Goal: Information Seeking & Learning: Learn about a topic

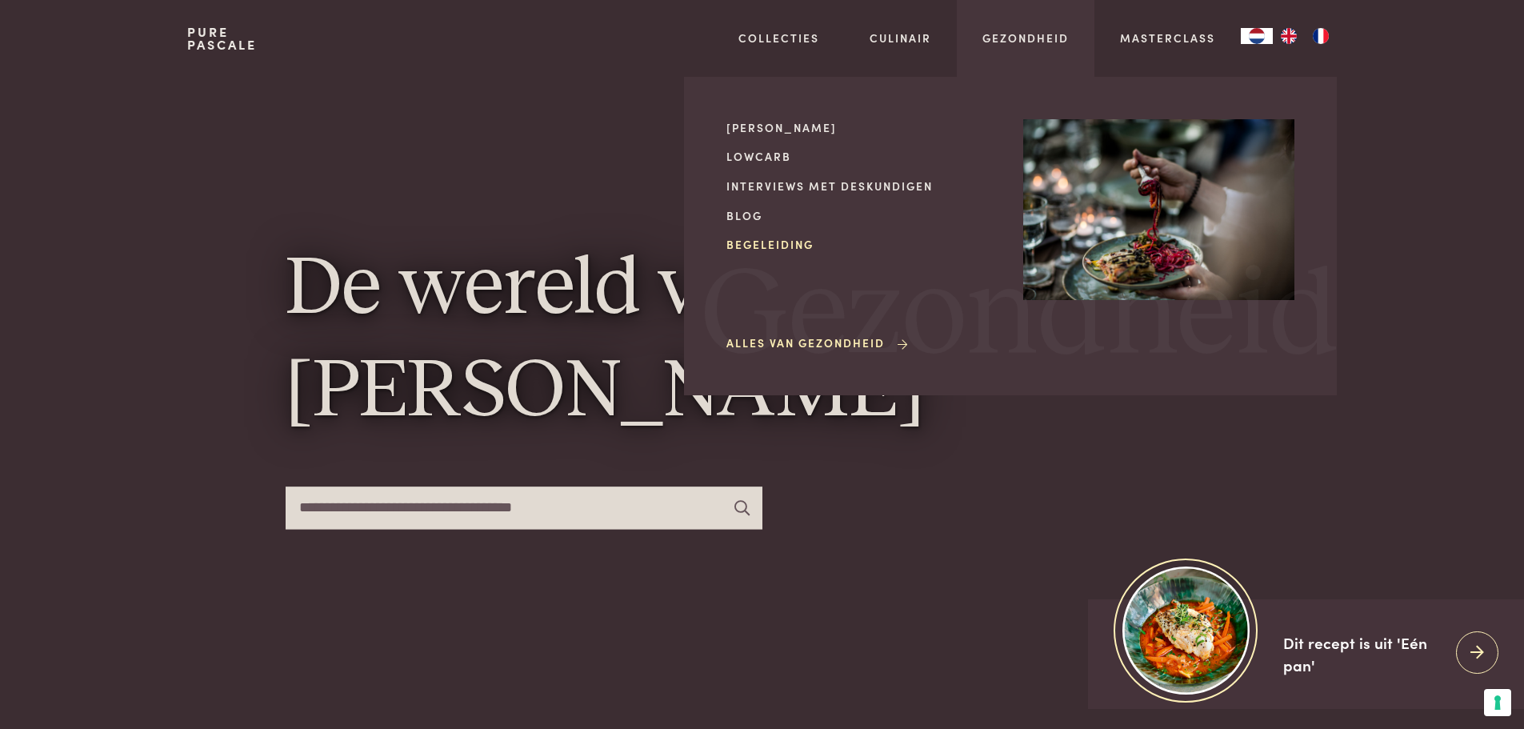
click at [775, 240] on link "Begeleiding" at bounding box center [862, 244] width 271 height 17
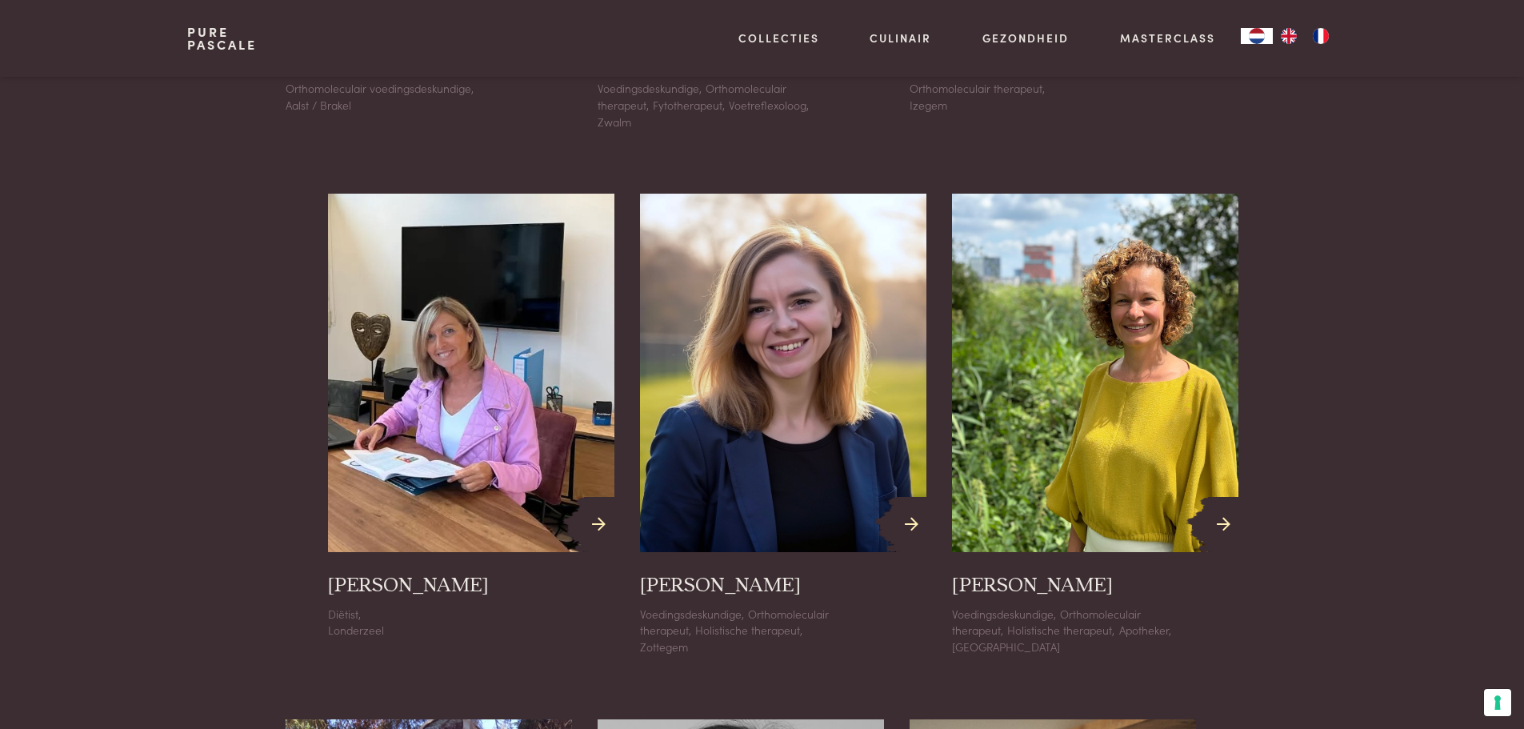
scroll to position [1120, 0]
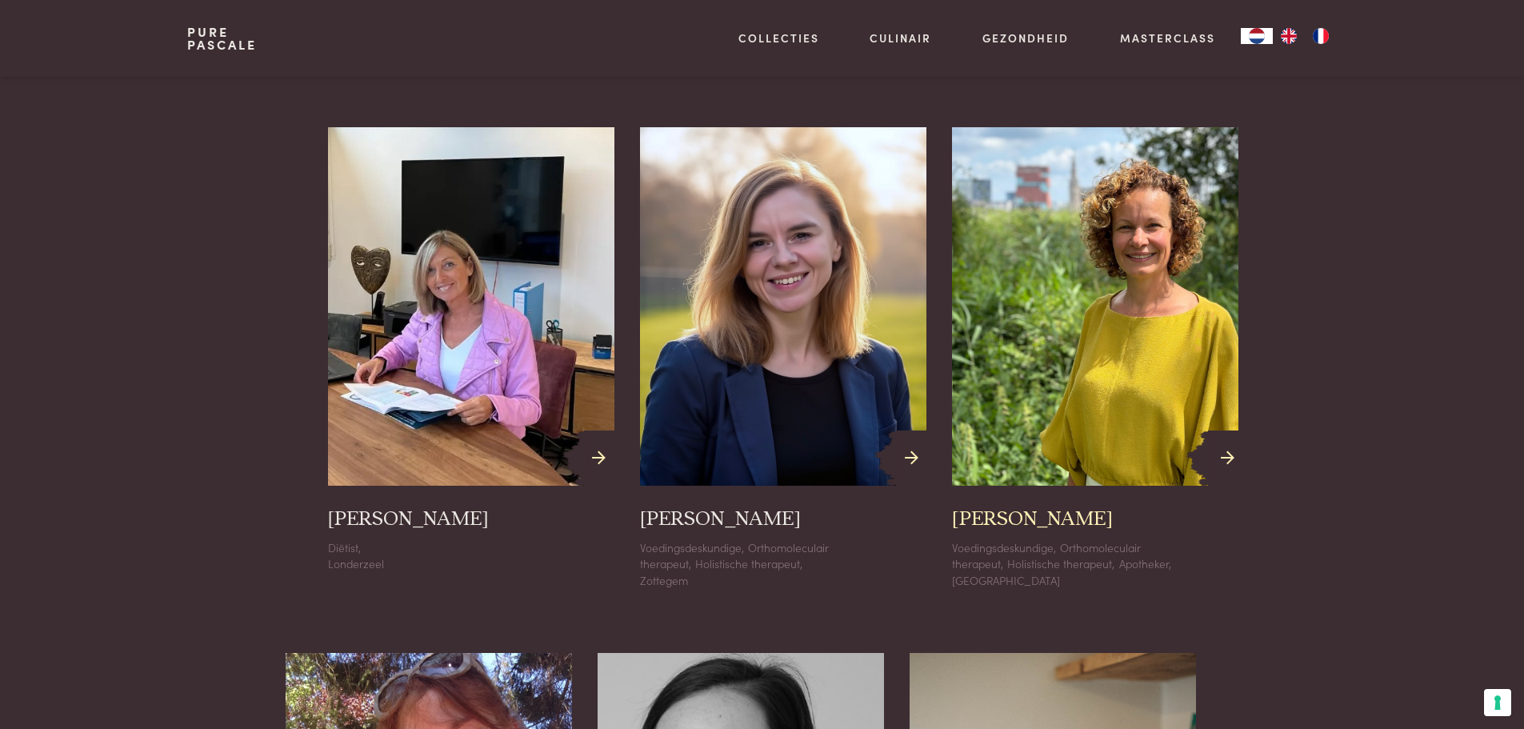
click at [1222, 451] on icon at bounding box center [1228, 458] width 14 height 23
click at [1223, 448] on icon at bounding box center [1228, 458] width 14 height 23
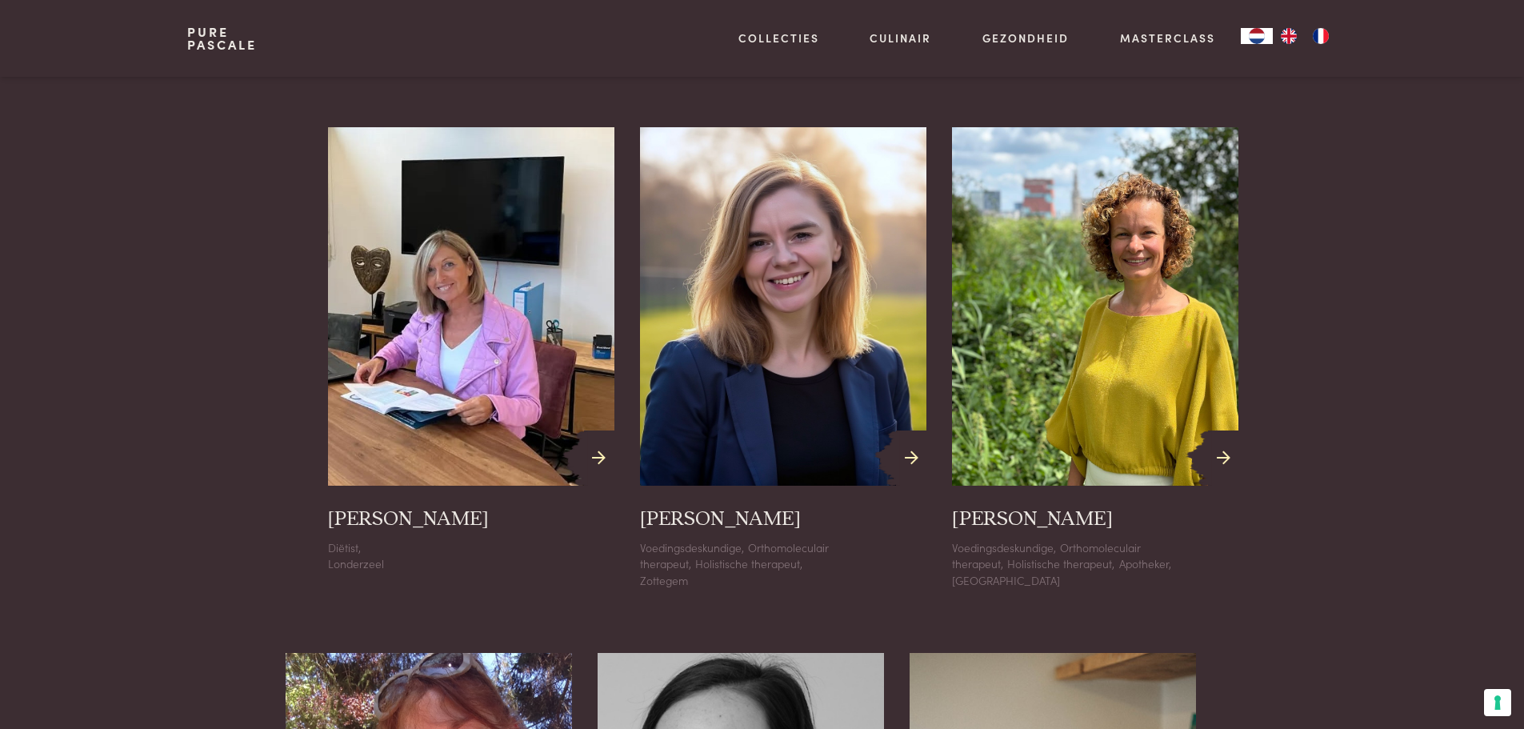
click at [1420, 283] on section "Locatie Holistische therapeut Apotheker Systeemtherapeut Orthopedagoog Hypnothe…" at bounding box center [762, 286] width 1524 height 1849
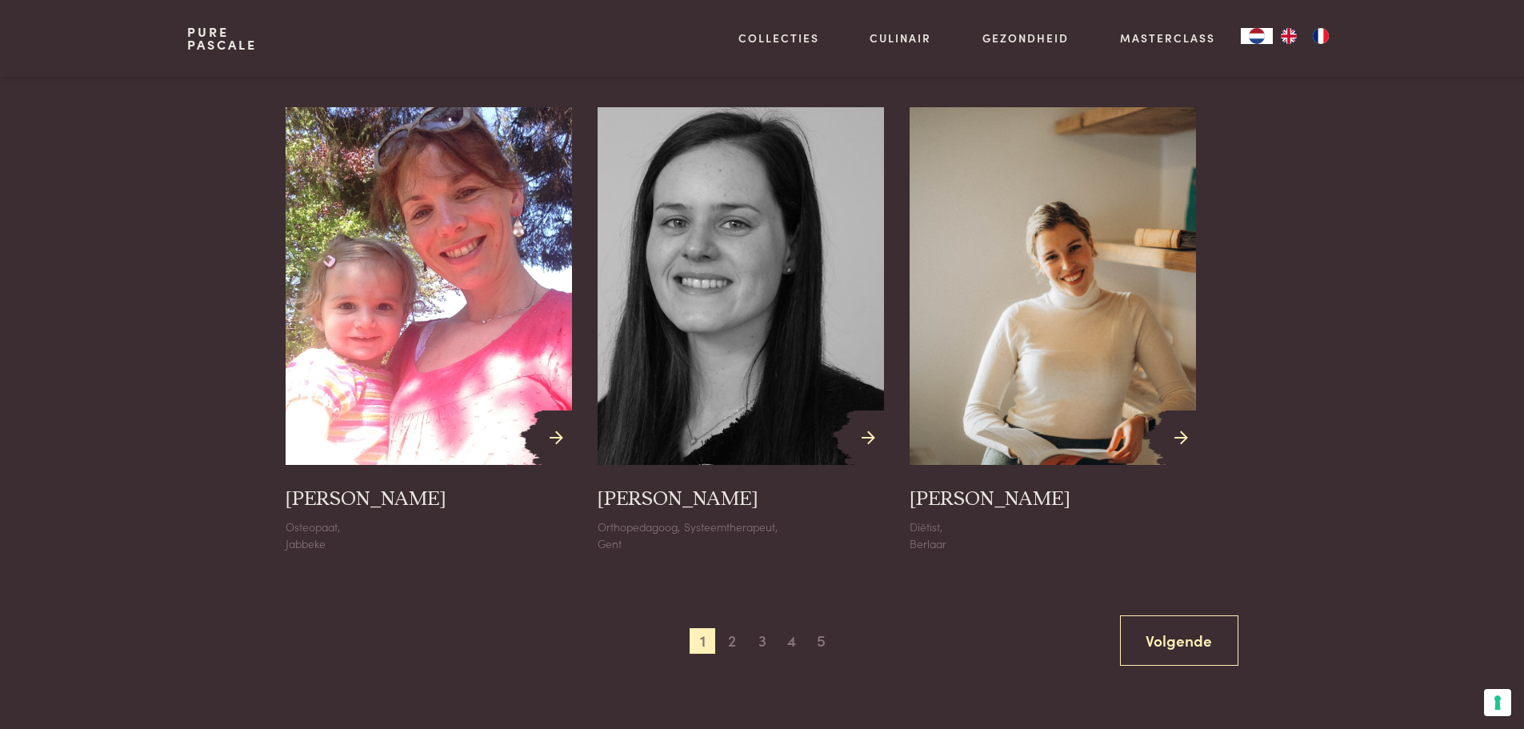
scroll to position [1680, 0]
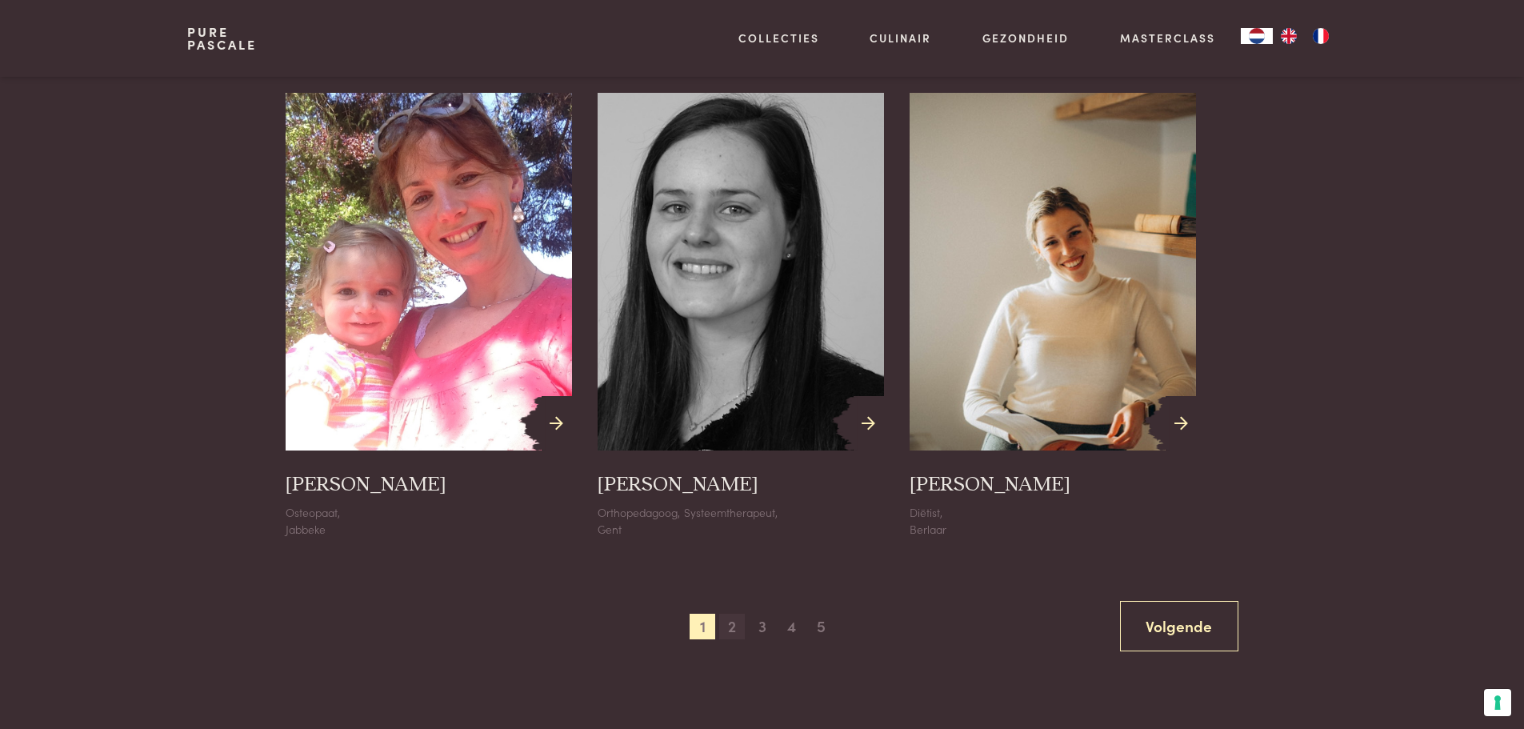
click at [727, 624] on span "2" at bounding box center [732, 627] width 26 height 26
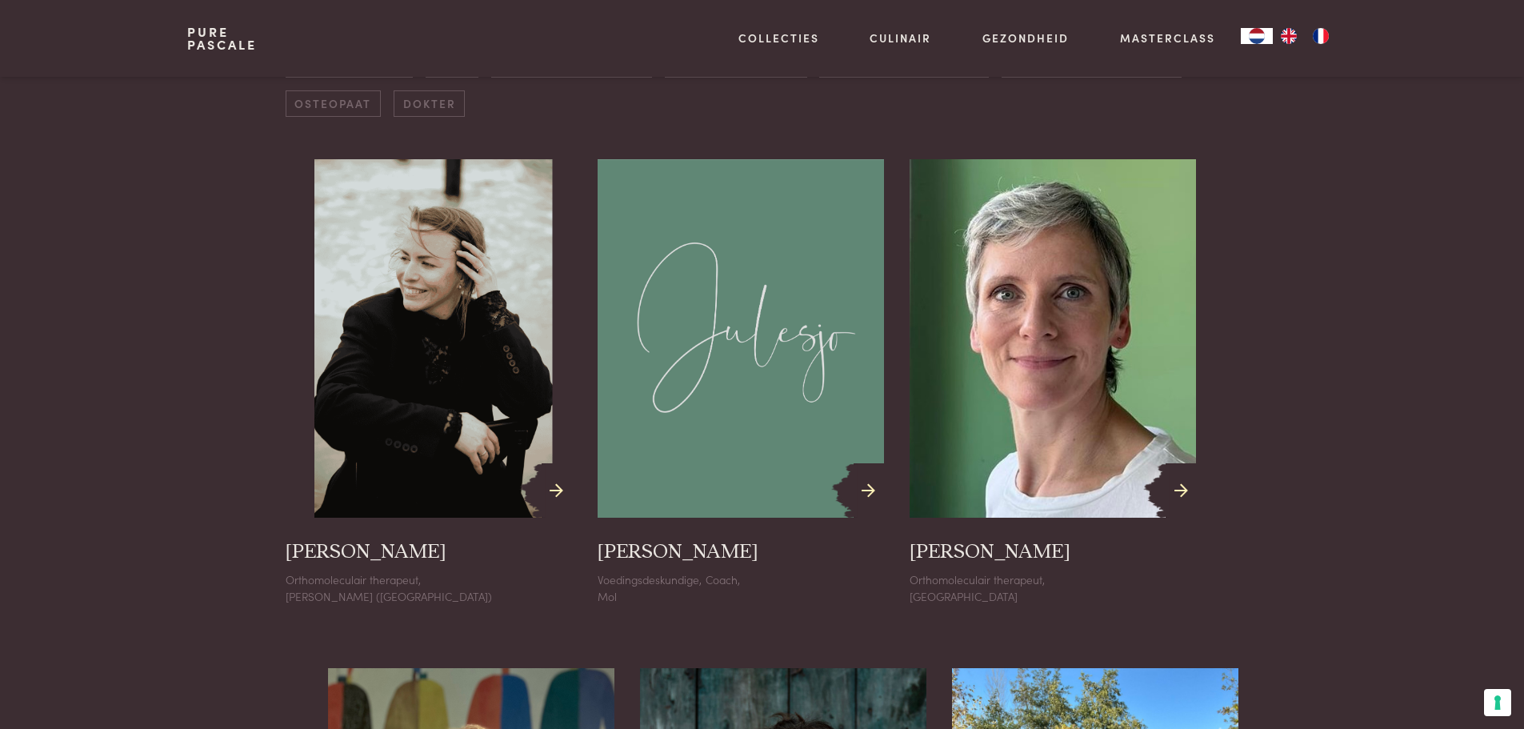
scroll to position [1123, 0]
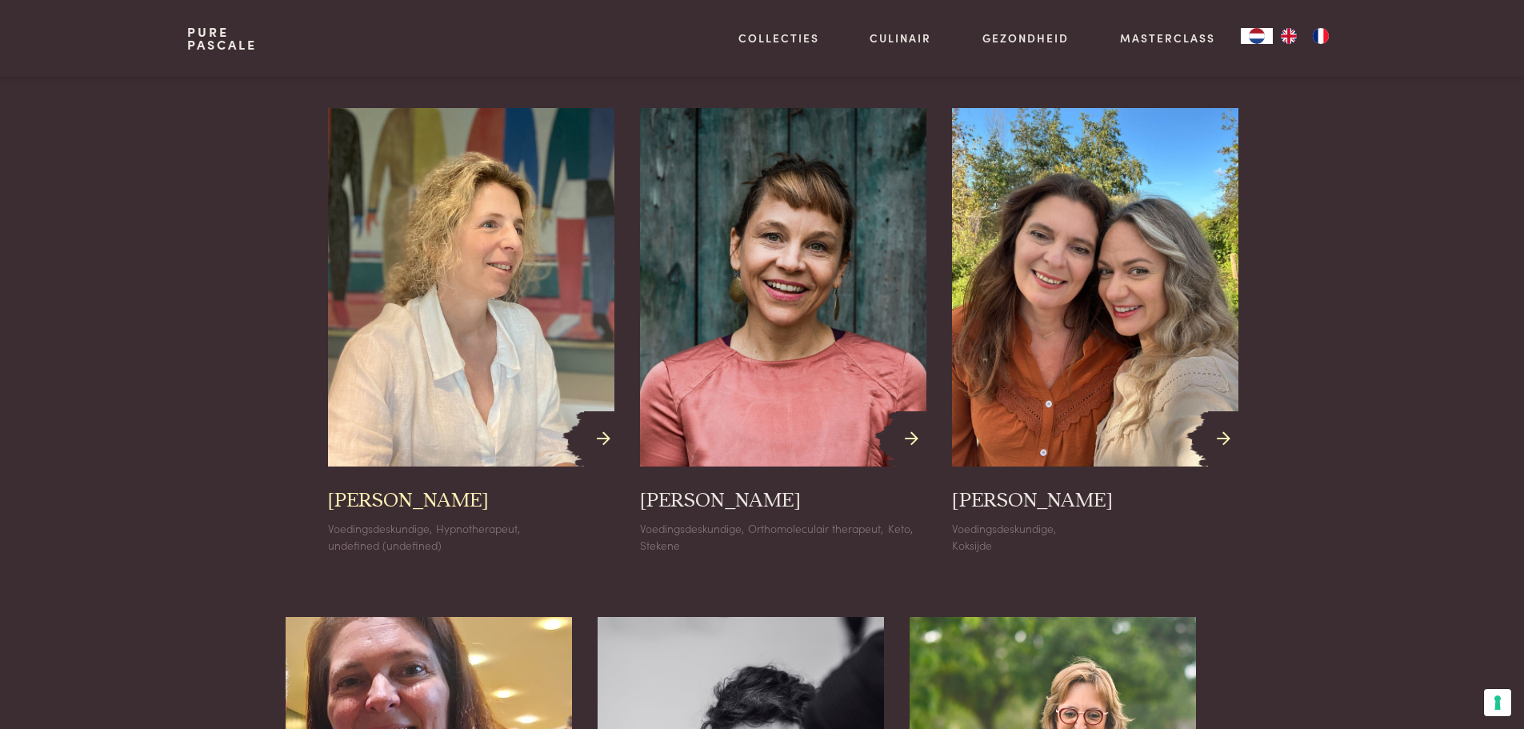
click at [451, 324] on img at bounding box center [471, 287] width 315 height 395
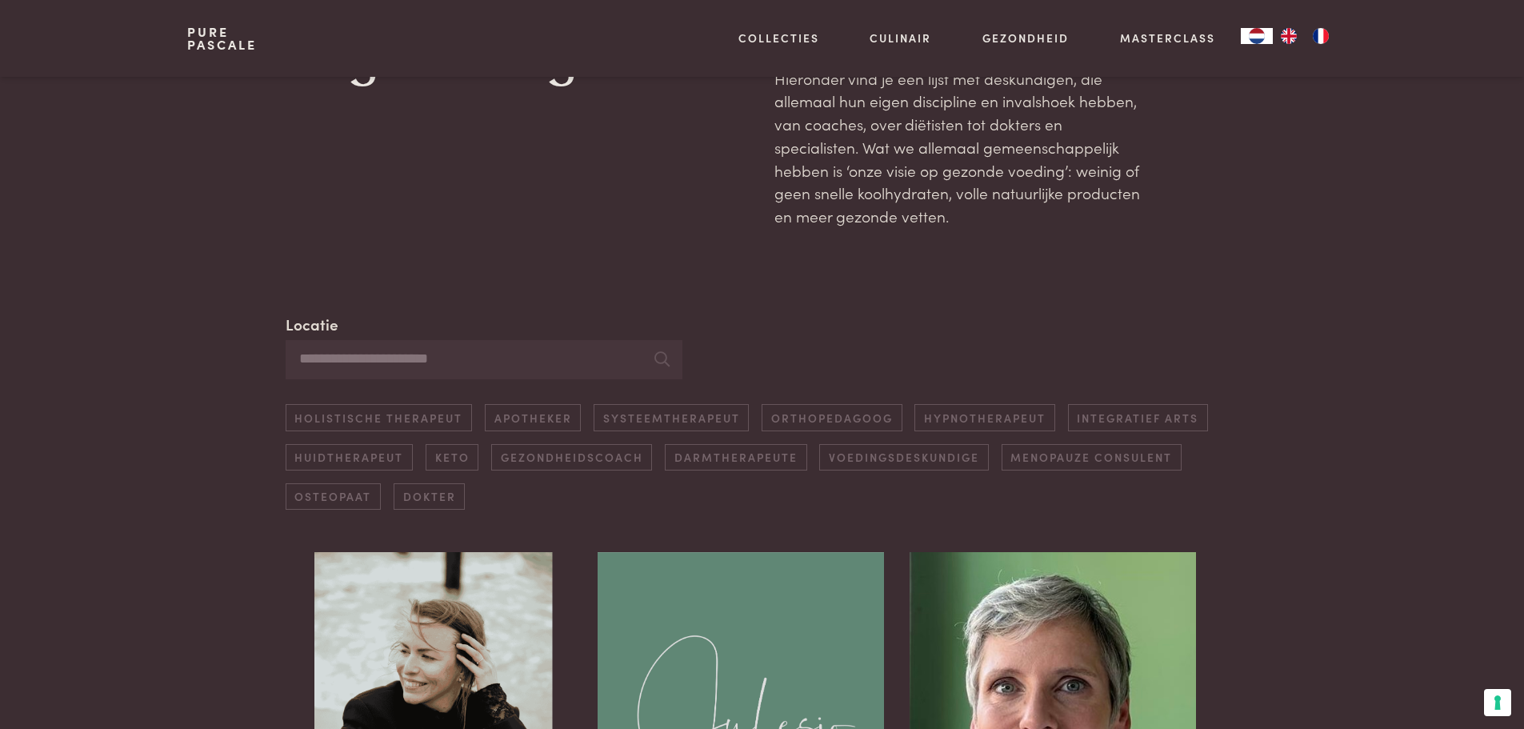
scroll to position [162, 0]
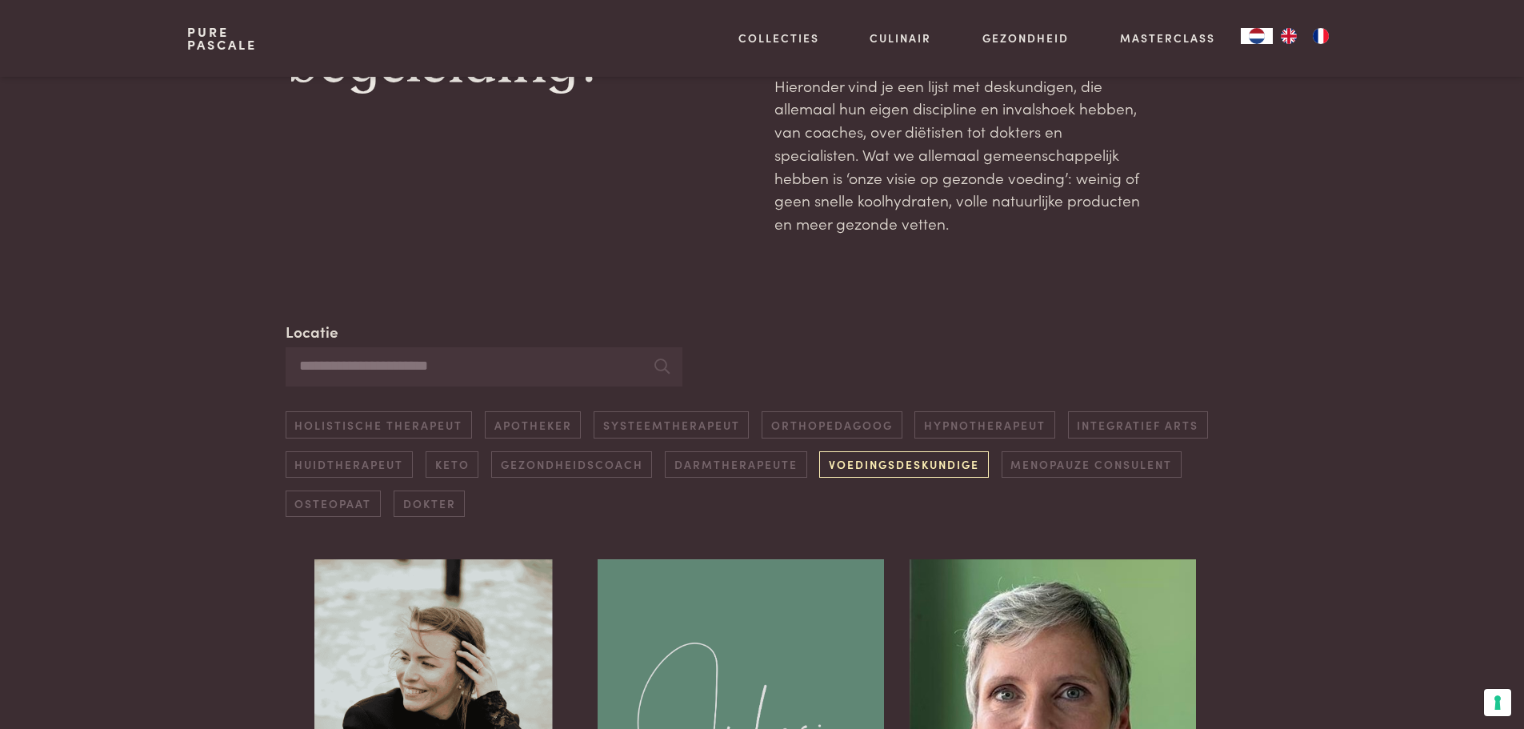
click at [874, 465] on link "Voedingsdeskundige" at bounding box center [903, 464] width 169 height 26
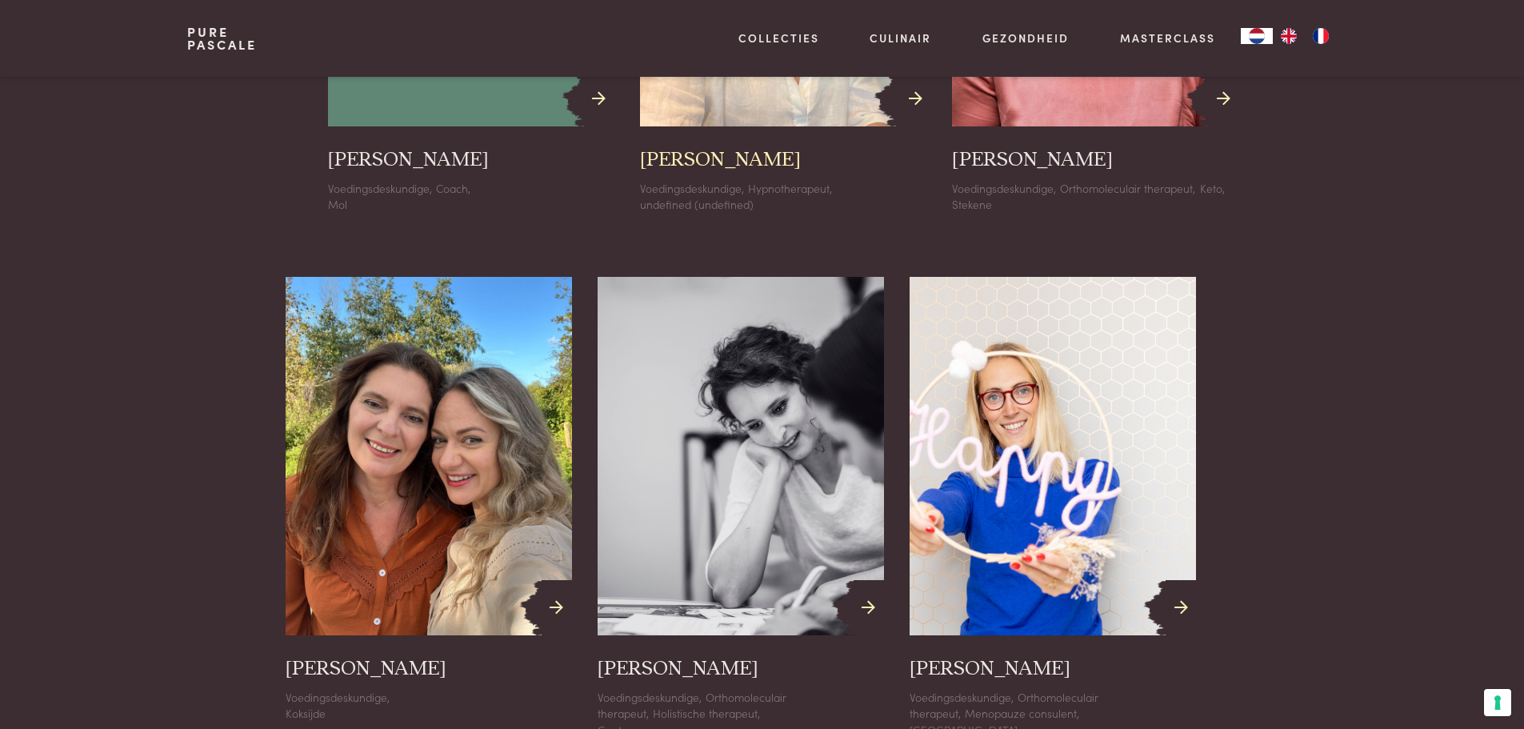
scroll to position [1603, 0]
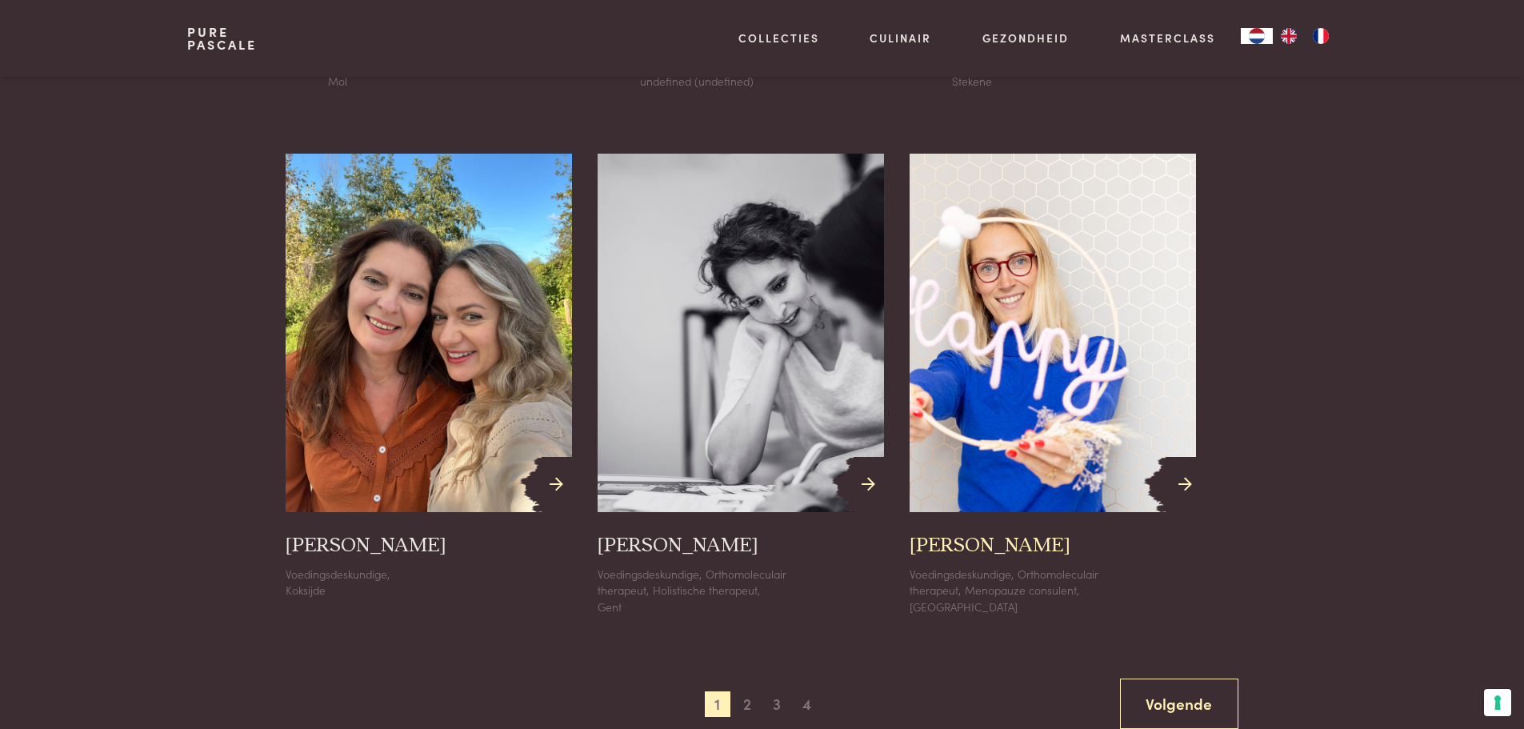
click at [1043, 421] on img at bounding box center [1052, 332] width 315 height 395
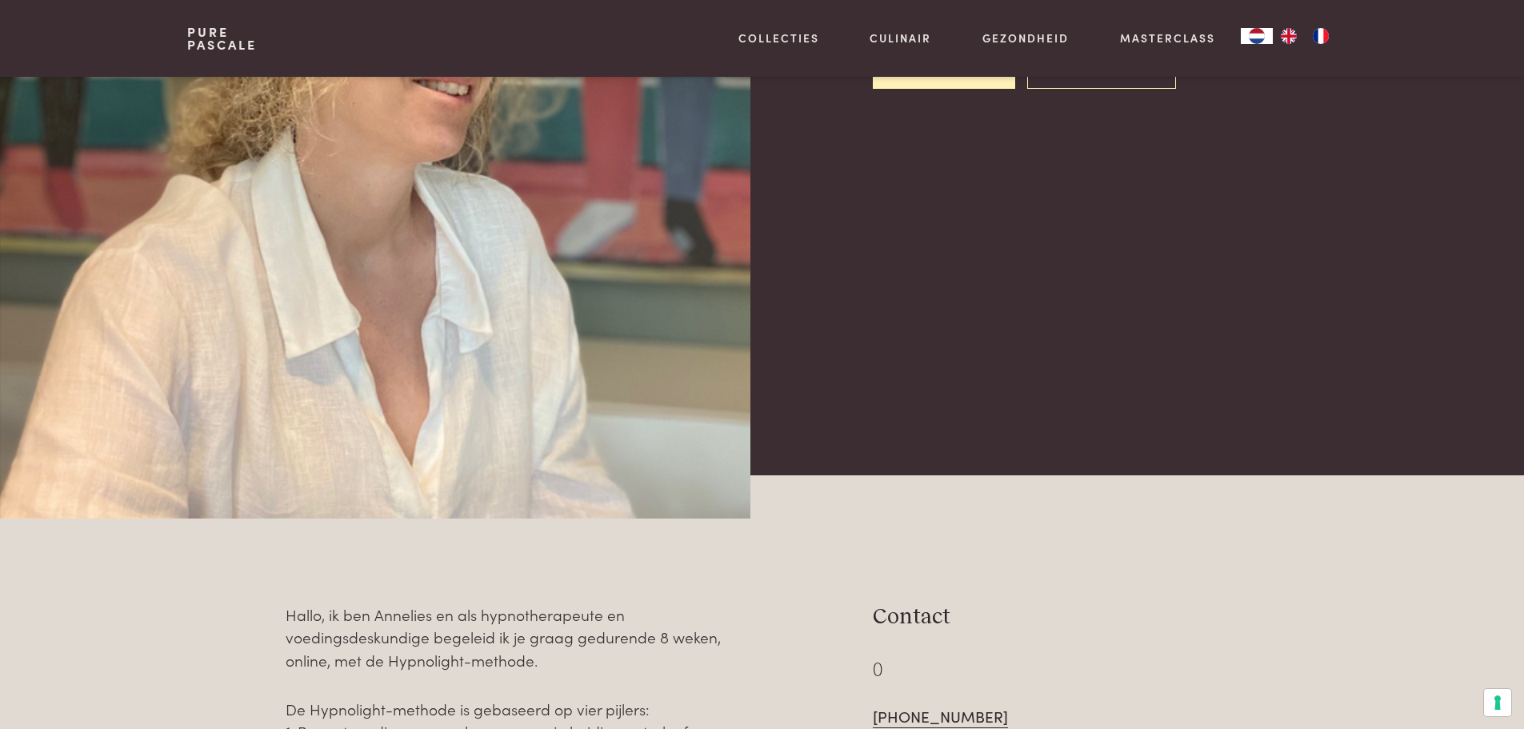
scroll to position [320, 0]
click at [1193, 515] on section "Annelies Meganck Voedingsdeskundige Hypnotherapeut Nederlands Frans Stuur e-mai…" at bounding box center [762, 138] width 1524 height 763
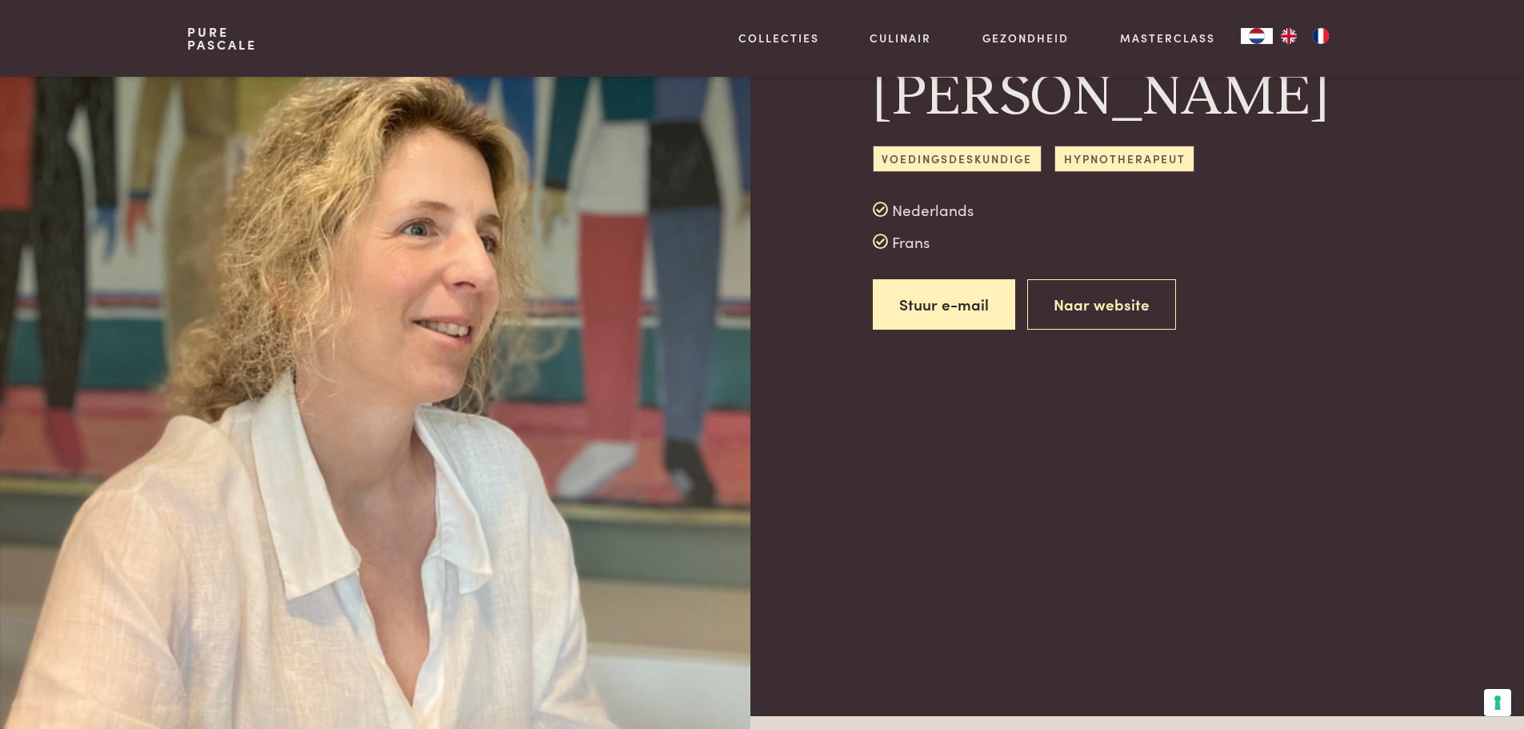
click at [1053, 537] on section "Annelies Meganck Voedingsdeskundige Hypnotherapeut Nederlands Frans Stuur e-mai…" at bounding box center [762, 378] width 1524 height 763
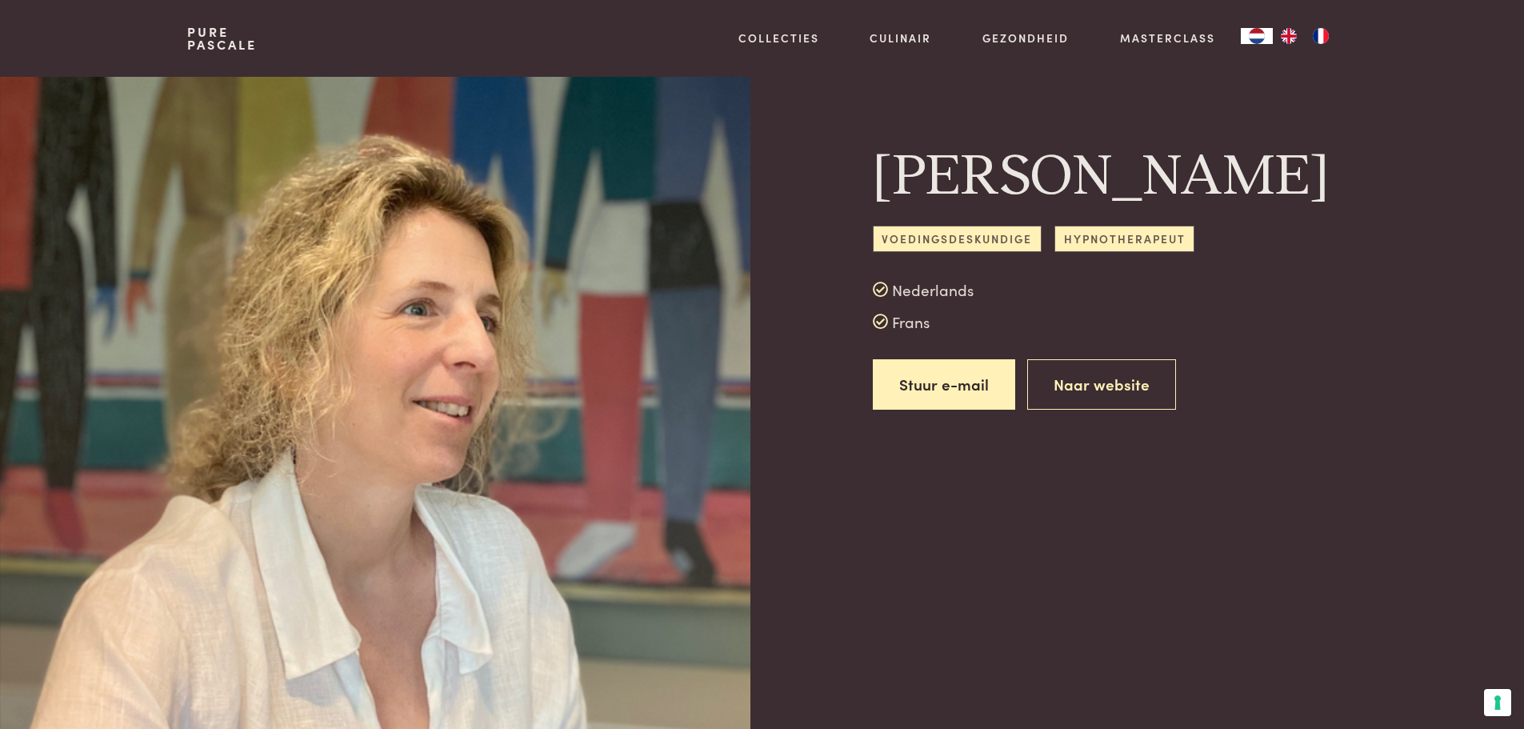
click at [1320, 495] on div "Annelies Meganck Voedingsdeskundige Hypnotherapeut Nederlands Frans Stuur e-mai…" at bounding box center [761, 286] width 1149 height 418
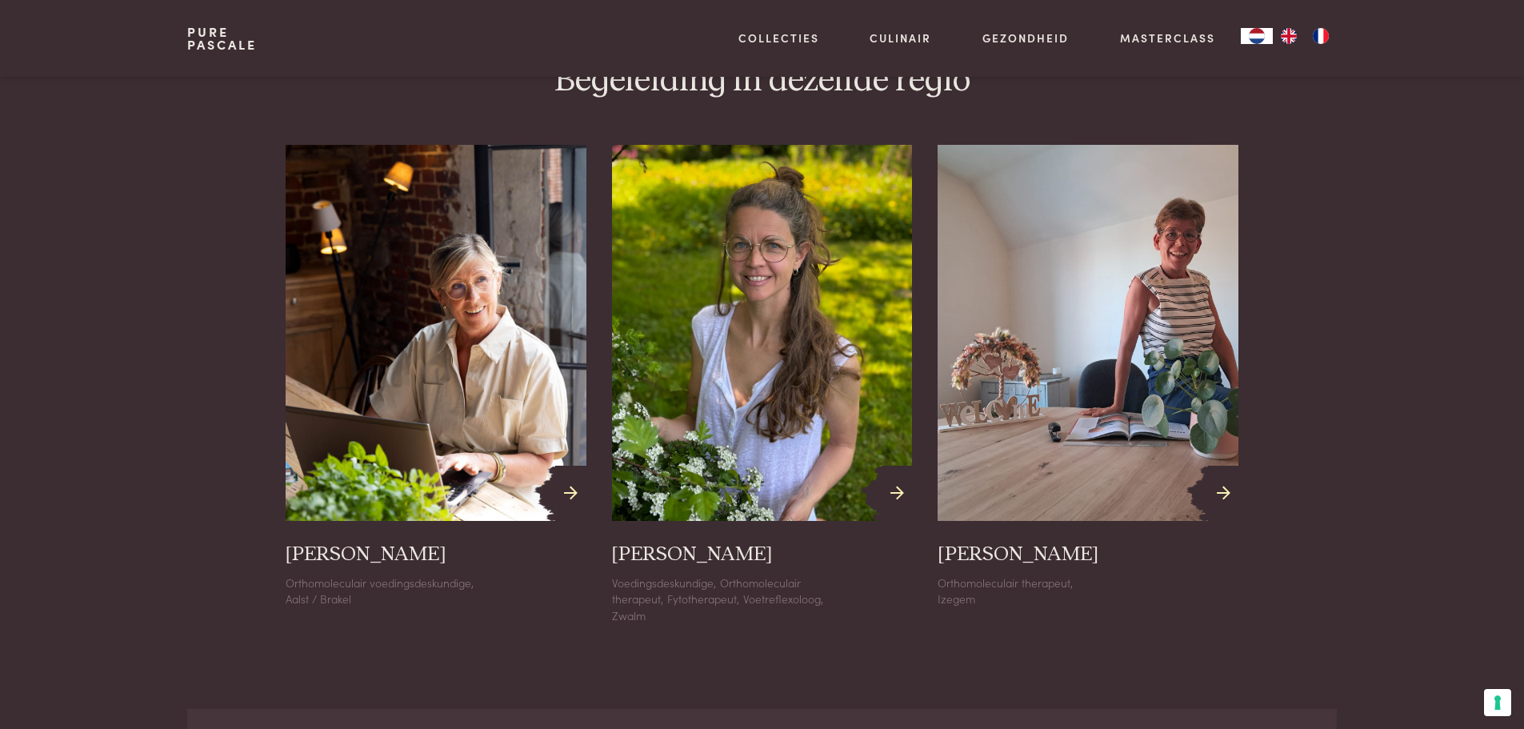
scroll to position [1761, 0]
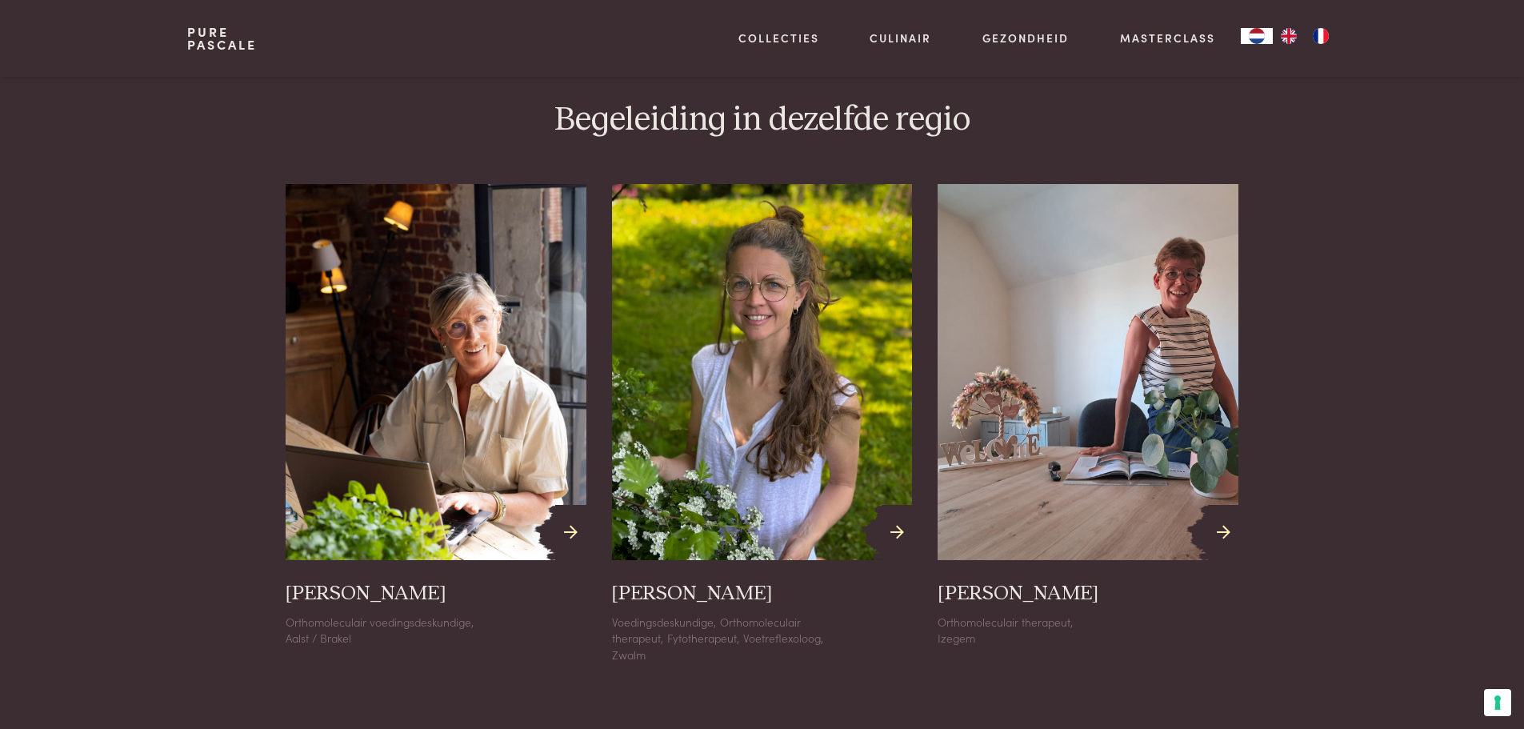
click at [1388, 523] on section "Begeleiding in dezelfde regio Katrien Formesyn Orthomoleculair voedingsdeskundi…" at bounding box center [762, 381] width 1524 height 564
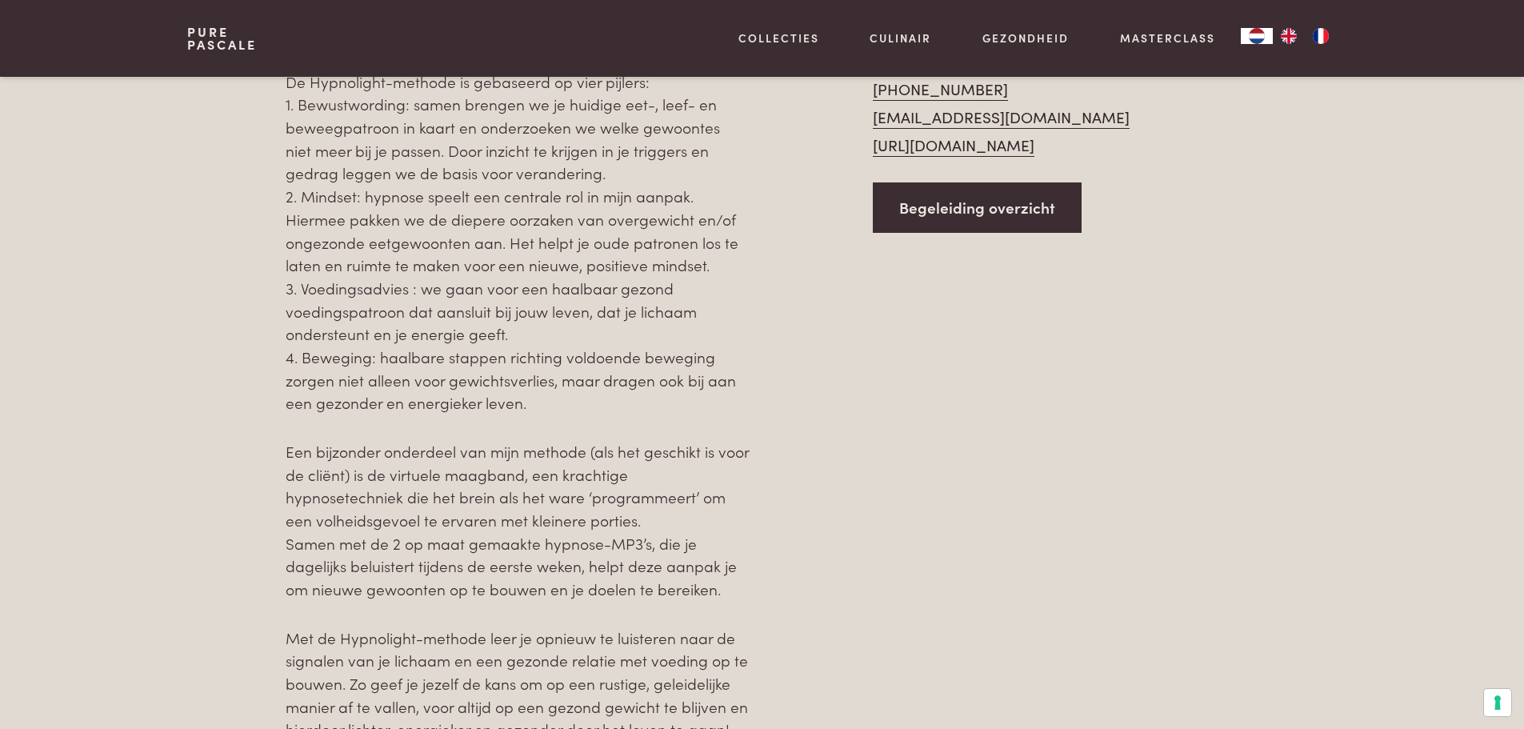
scroll to position [960, 0]
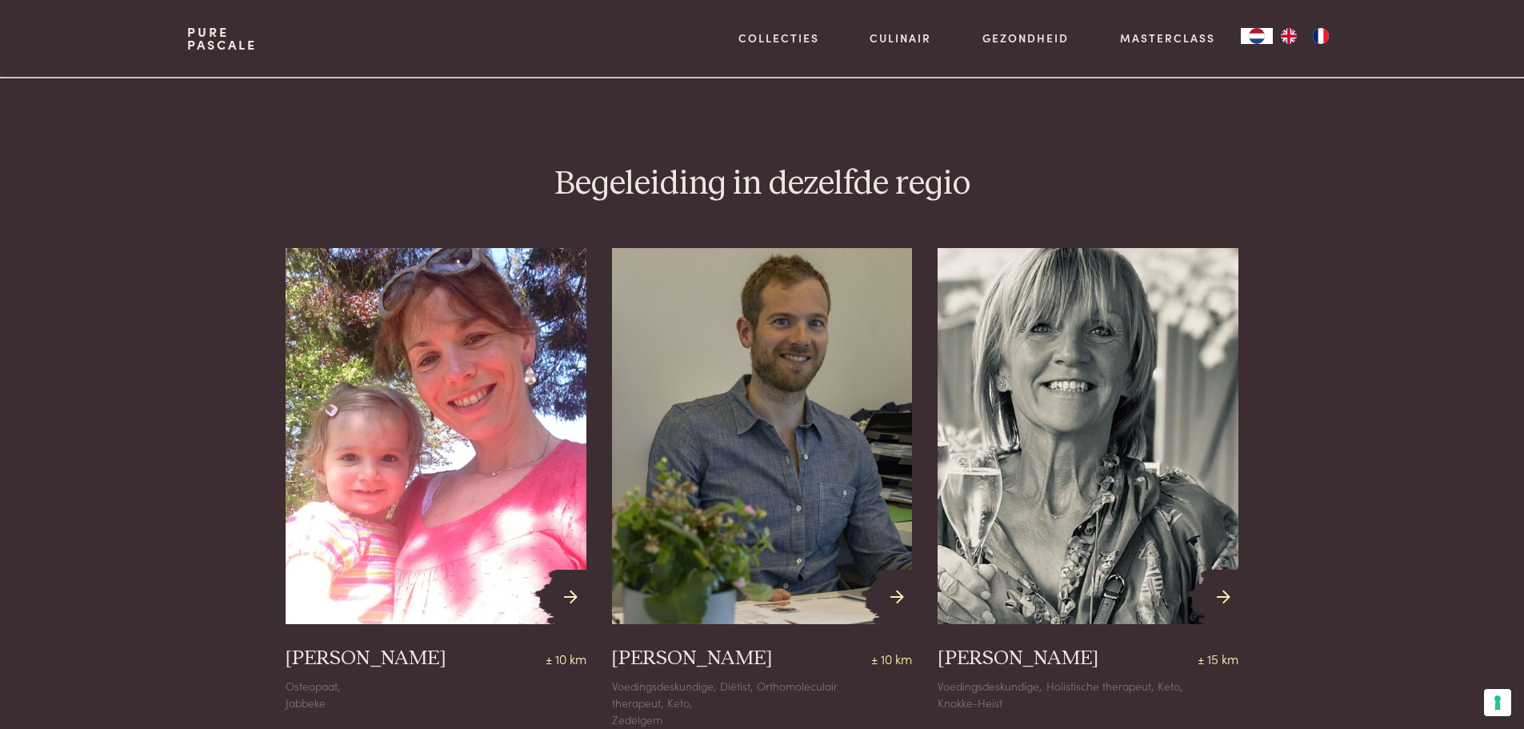
scroll to position [1360, 0]
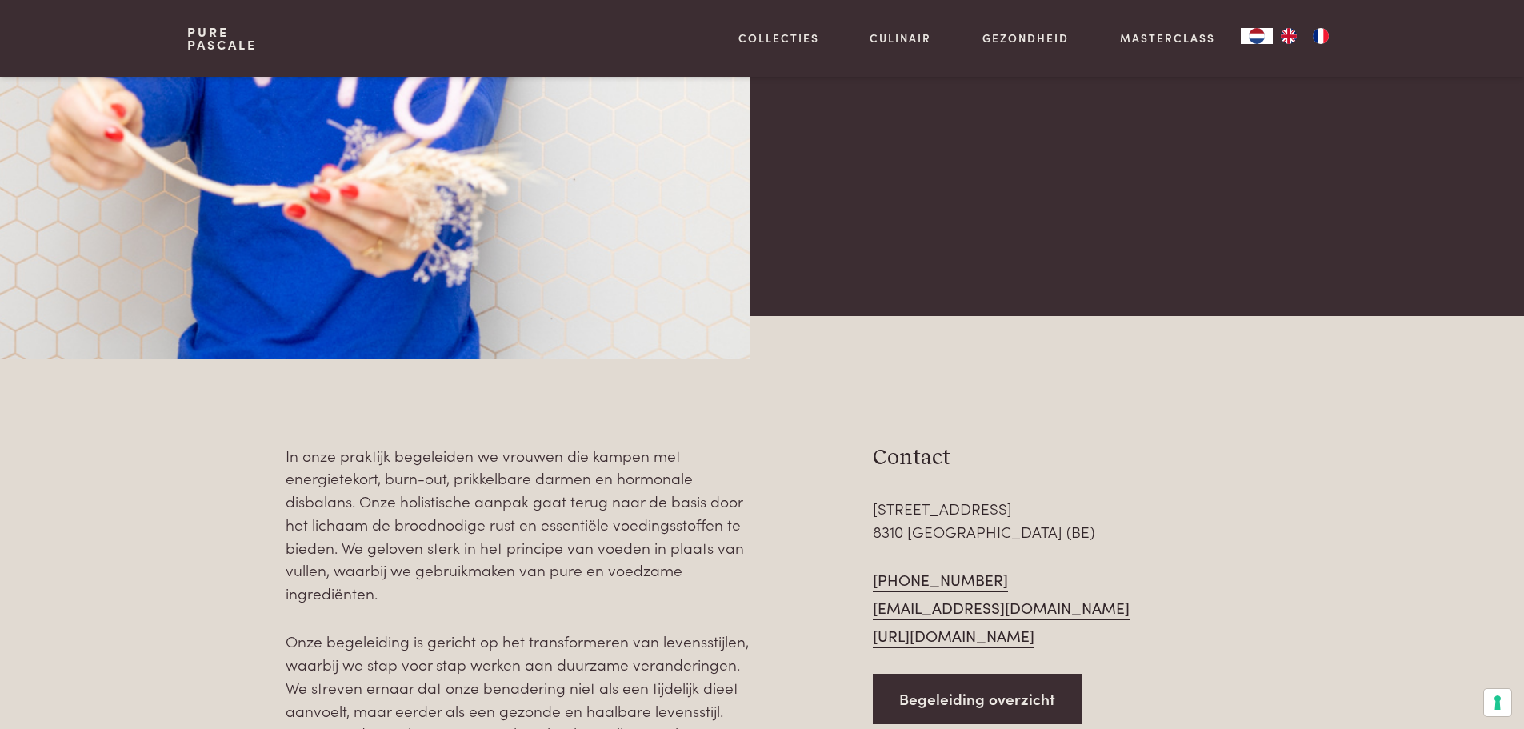
click at [1238, 471] on div "In onze praktijk begeleiden we vrouwen die kampen met energietekort, burn-out, …" at bounding box center [761, 640] width 1149 height 393
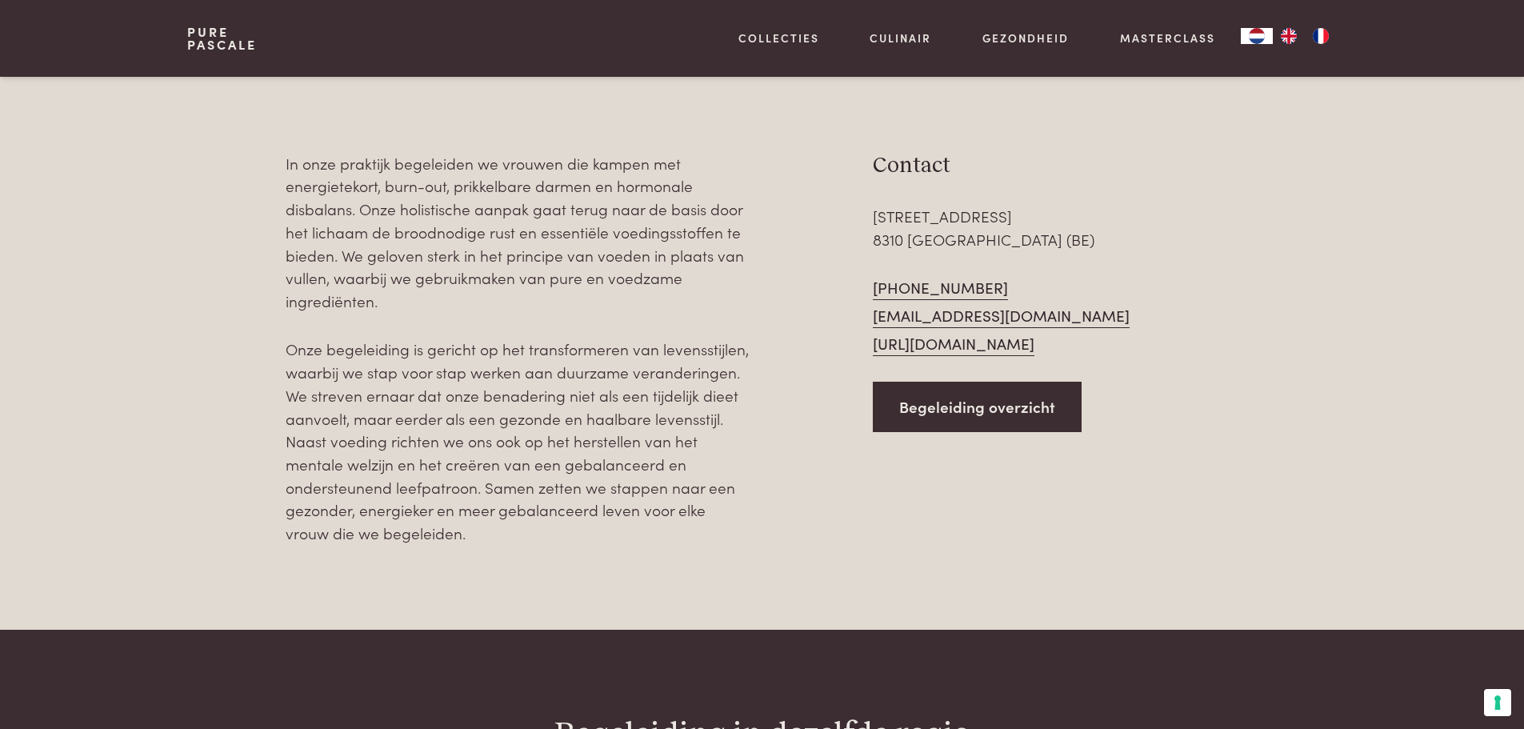
scroll to position [800, 0]
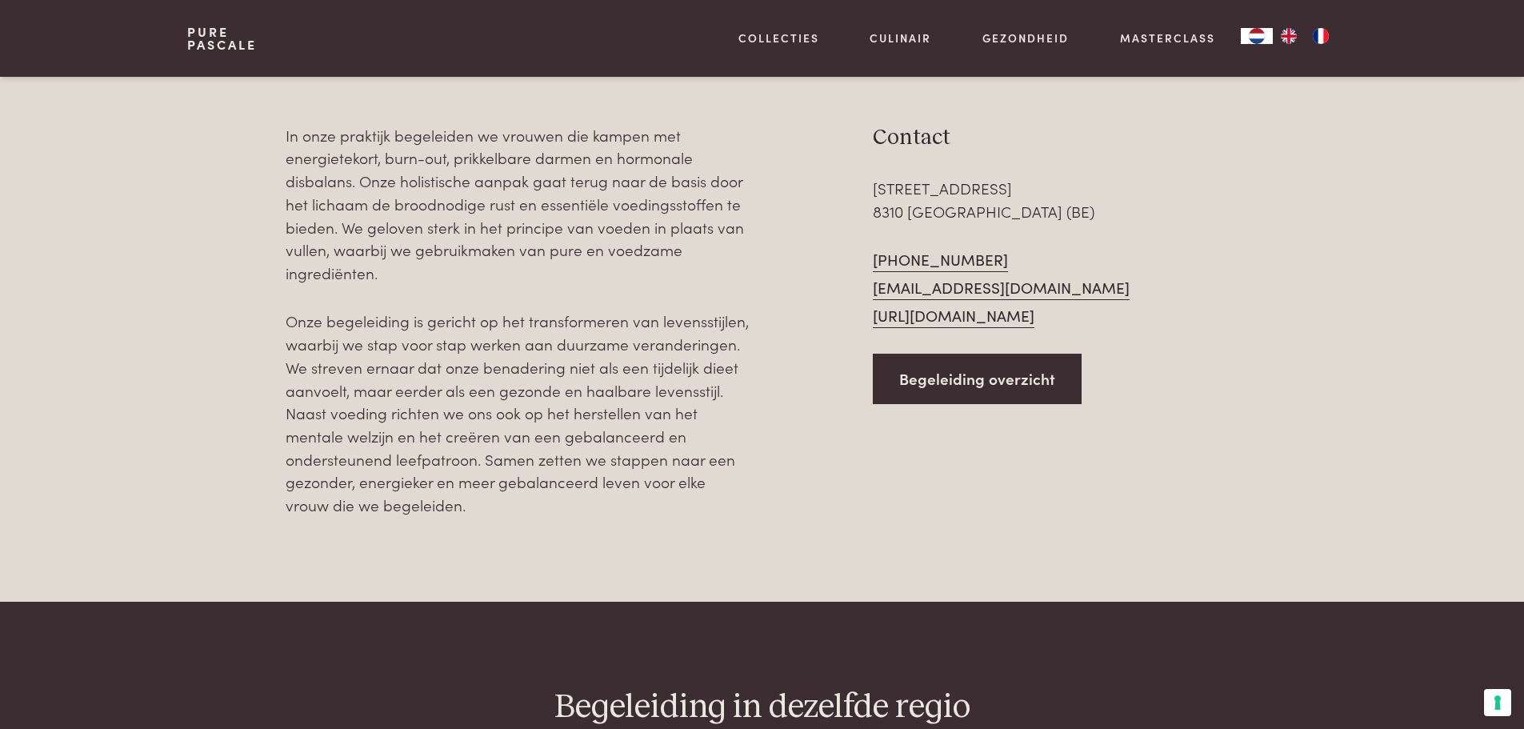
click at [917, 526] on section "In onze praktijk begeleiden we vrouwen die kampen met energietekort, burn-out, …" at bounding box center [762, 299] width 1524 height 606
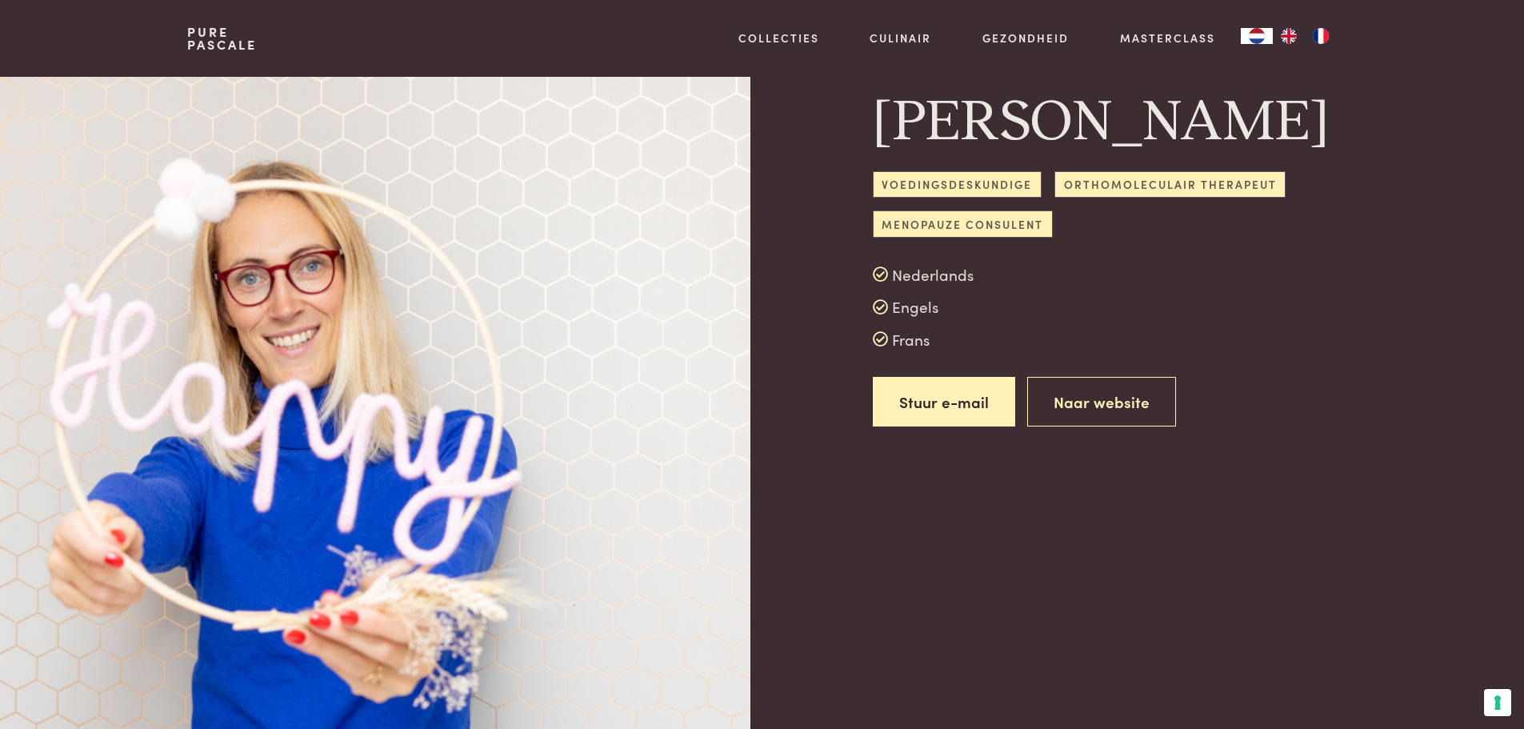
scroll to position [0, 0]
